Goal: Information Seeking & Learning: Check status

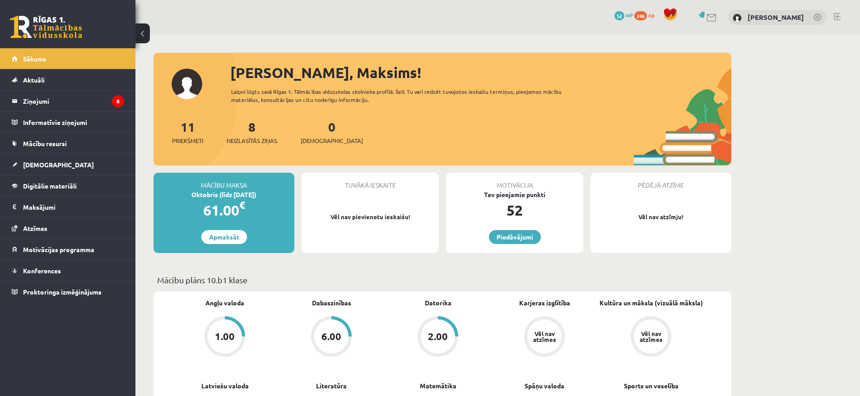
click at [449, 339] on div "2.00" at bounding box center [438, 337] width 34 height 34
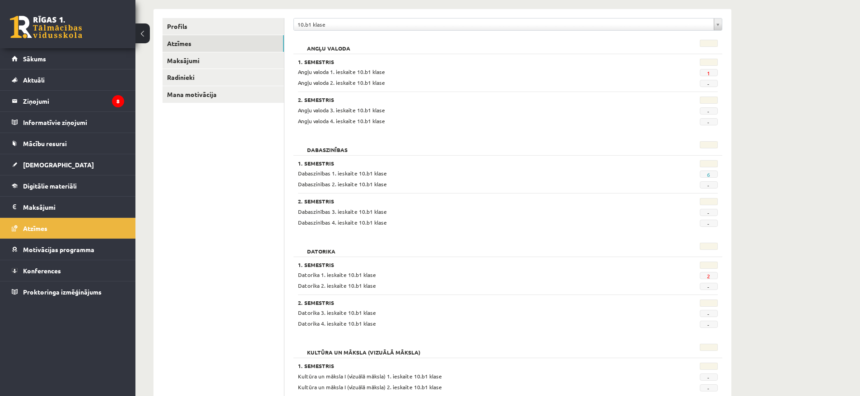
scroll to position [124, 0]
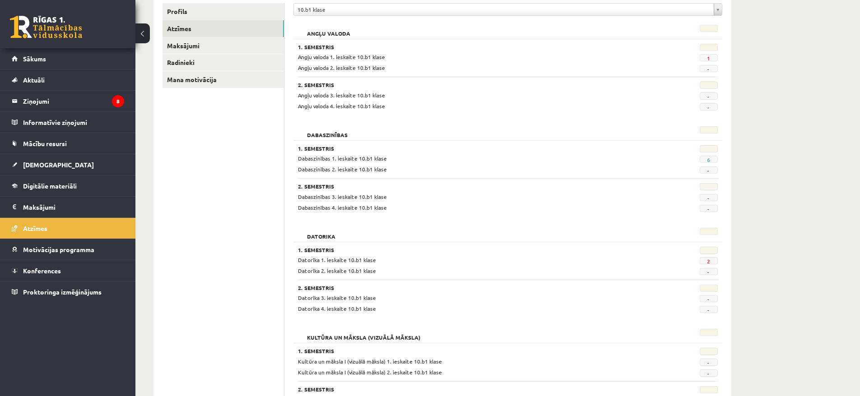
click at [710, 260] on span "2" at bounding box center [709, 260] width 18 height 7
click at [706, 262] on span "2" at bounding box center [709, 260] width 18 height 7
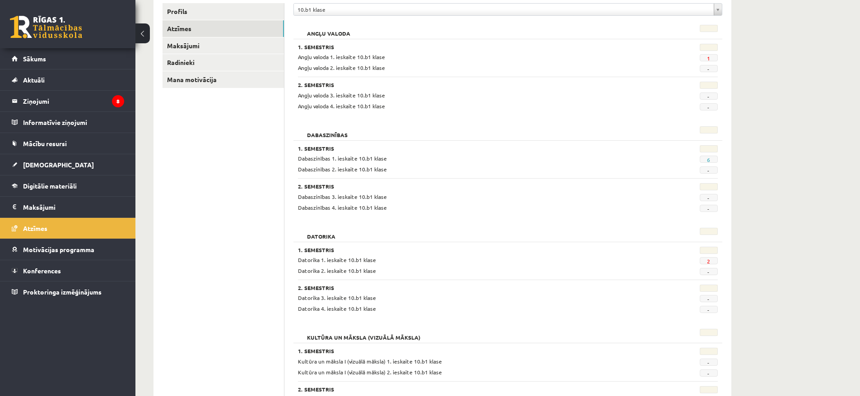
click at [352, 261] on span "Datorika 1. ieskaite 10.b1 klase" at bounding box center [337, 259] width 78 height 7
click at [320, 237] on h2 "Datorika" at bounding box center [321, 232] width 47 height 9
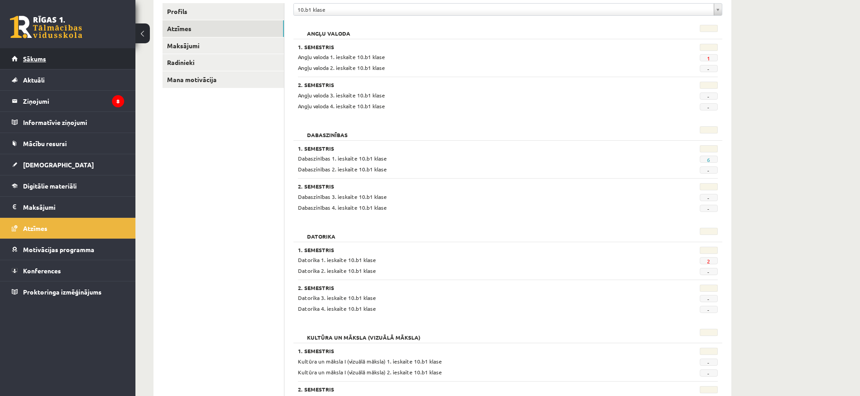
click at [35, 59] on span "Sākums" at bounding box center [34, 59] width 23 height 8
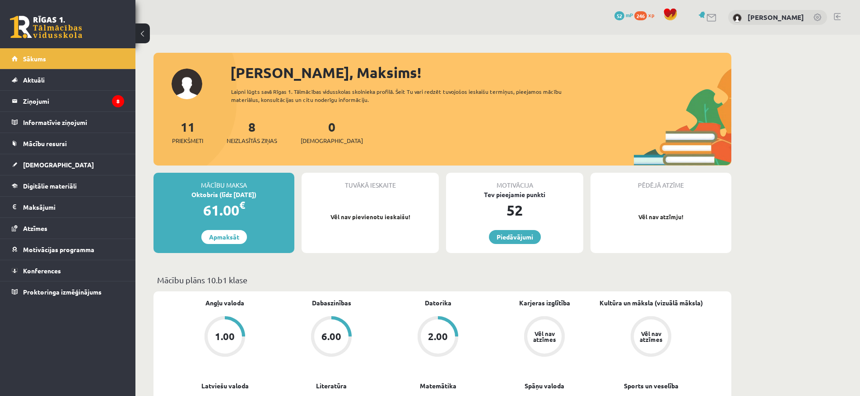
click at [438, 338] on div "2.00" at bounding box center [438, 337] width 20 height 10
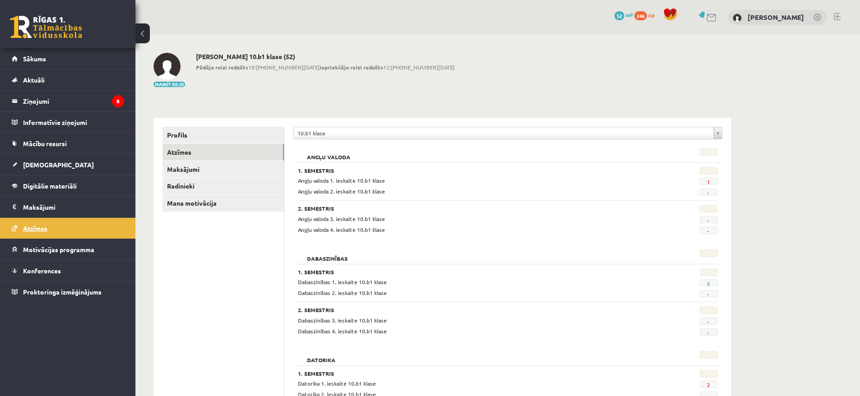
click at [23, 230] on link "Atzīmes" at bounding box center [68, 228] width 112 height 21
click at [712, 386] on span "2" at bounding box center [709, 384] width 18 height 7
click at [708, 182] on link "1" at bounding box center [708, 181] width 3 height 7
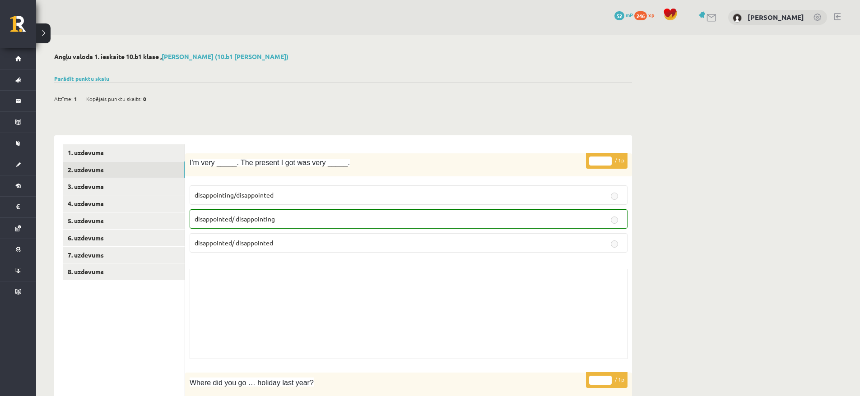
click at [110, 168] on link "2. uzdevums" at bounding box center [123, 170] width 121 height 17
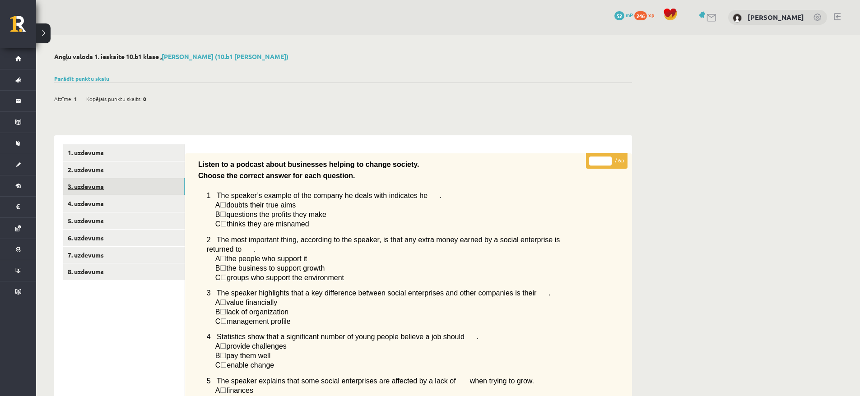
click at [76, 186] on link "3. uzdevums" at bounding box center [123, 186] width 121 height 17
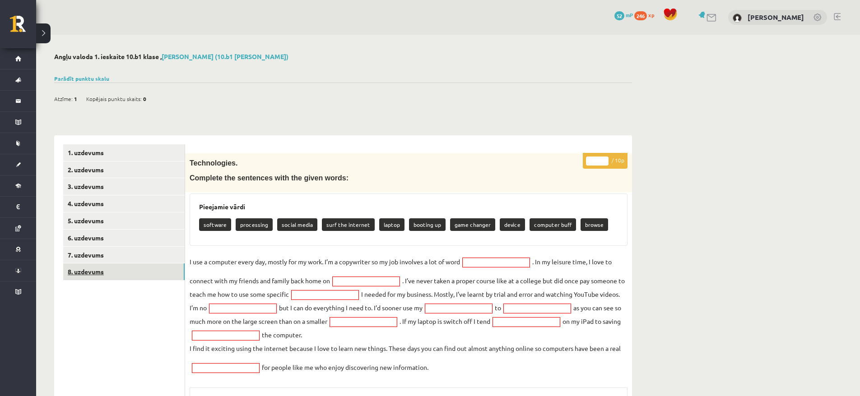
click at [104, 274] on link "8. uzdevums" at bounding box center [123, 272] width 121 height 17
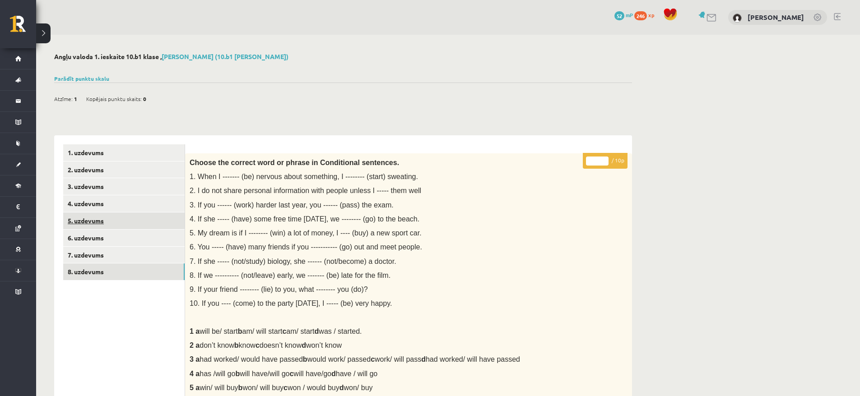
click at [93, 221] on link "5. uzdevums" at bounding box center [123, 221] width 121 height 17
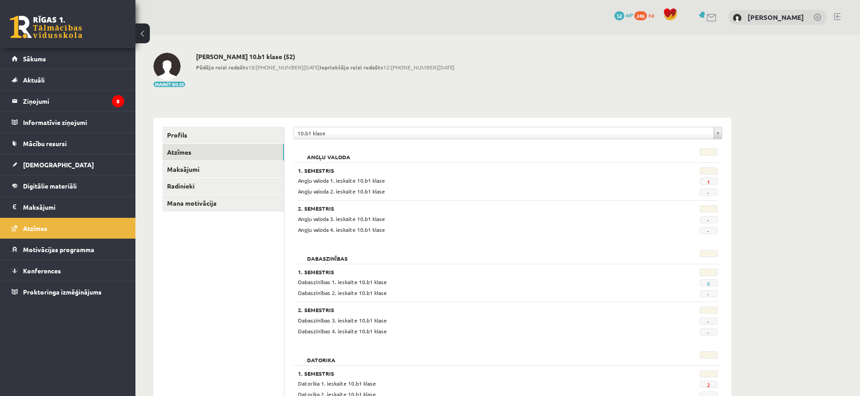
click at [308, 361] on h2 "Datorika" at bounding box center [321, 356] width 47 height 9
click at [337, 361] on div "Datorika" at bounding box center [471, 358] width 361 height 13
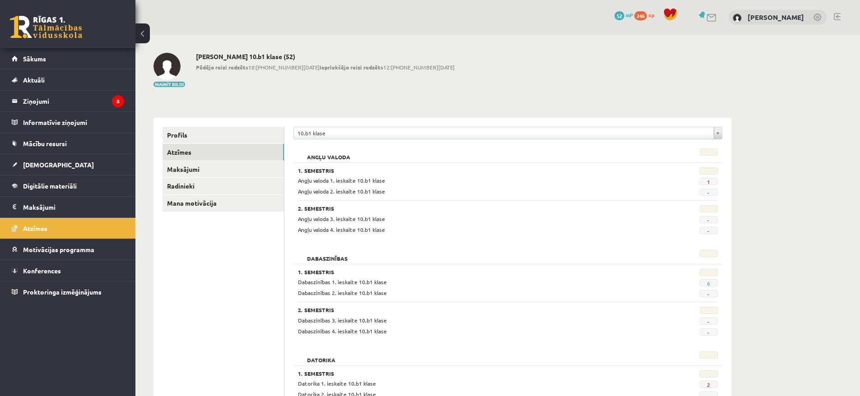
click at [337, 361] on div "Datorika" at bounding box center [471, 358] width 361 height 13
click at [706, 385] on span "2" at bounding box center [709, 384] width 18 height 7
click at [712, 183] on span "1" at bounding box center [709, 181] width 18 height 7
